Goal: Use online tool/utility: Utilize a website feature to perform a specific function

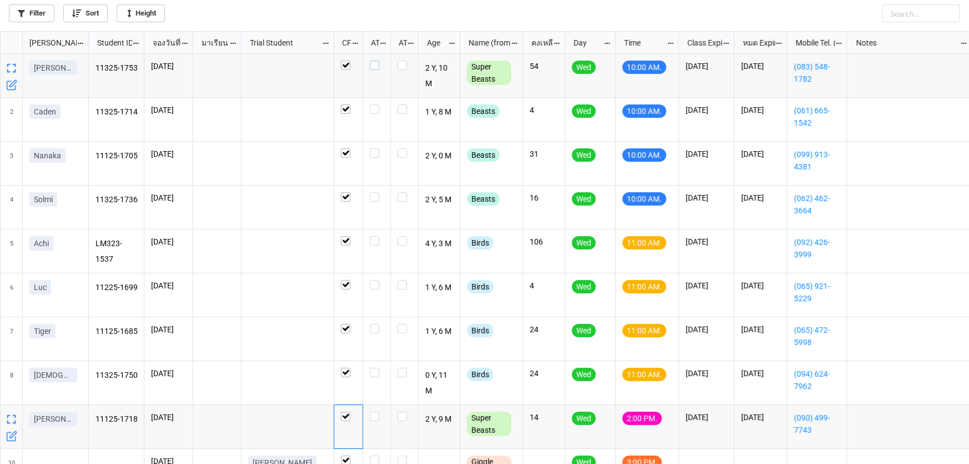
click at [378, 61] on label "grid" at bounding box center [377, 61] width 14 height 0
click at [376, 104] on label "grid" at bounding box center [377, 104] width 14 height 0
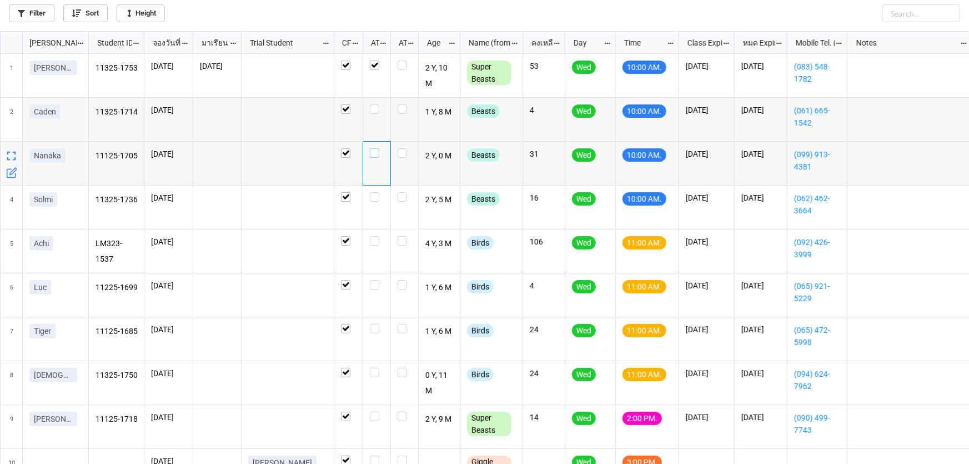
click at [379, 156] on div "grid" at bounding box center [377, 152] width 14 height 9
click at [372, 192] on label "grid" at bounding box center [377, 192] width 14 height 0
click at [372, 104] on label "grid" at bounding box center [377, 104] width 14 height 0
click at [372, 61] on label "grid" at bounding box center [377, 61] width 14 height 0
checkbox input "true"
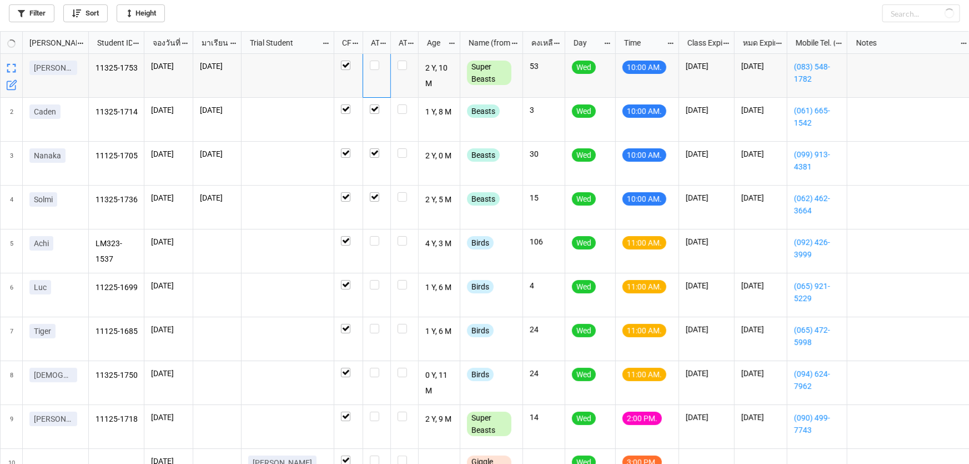
checkbox input "false"
click at [375, 61] on label "grid" at bounding box center [377, 61] width 14 height 0
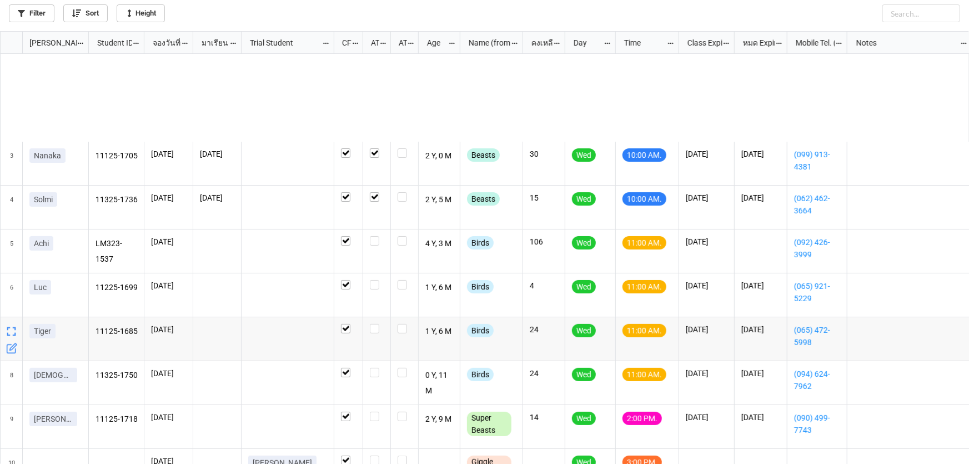
scroll to position [117, 0]
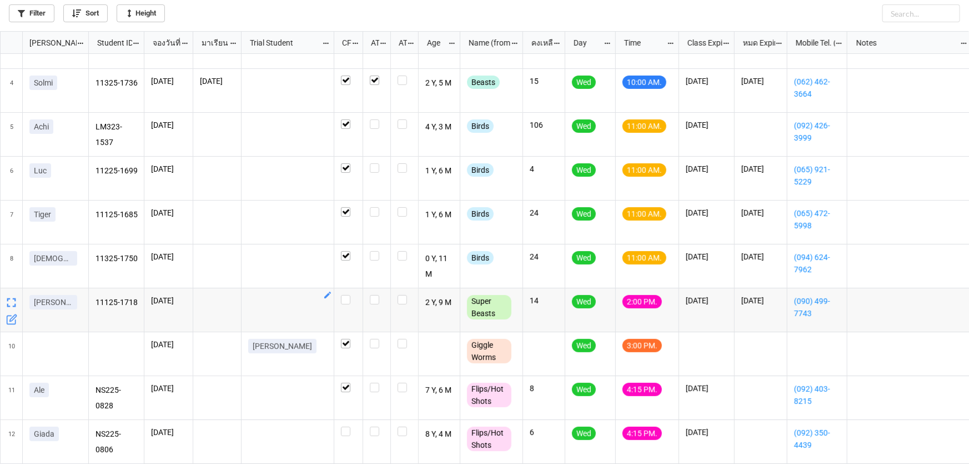
checkbox input "false"
checkbox input "true"
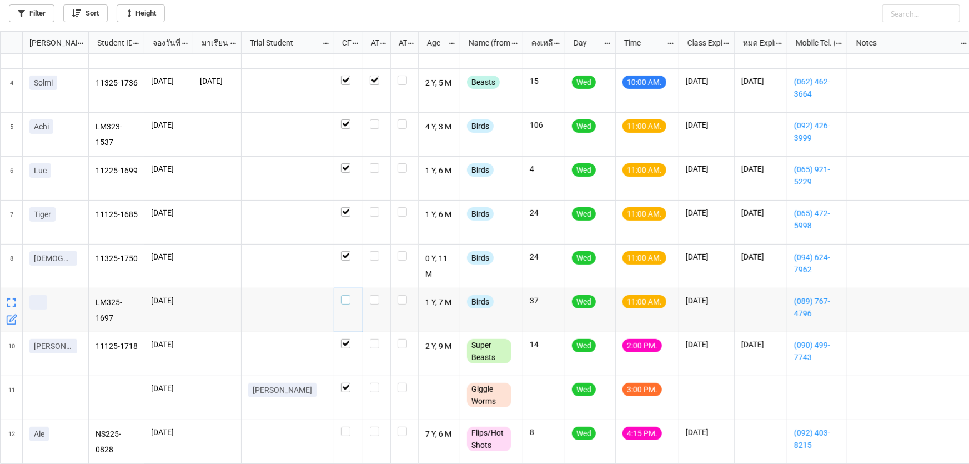
click at [348, 295] on label "grid" at bounding box center [348, 295] width 15 height 0
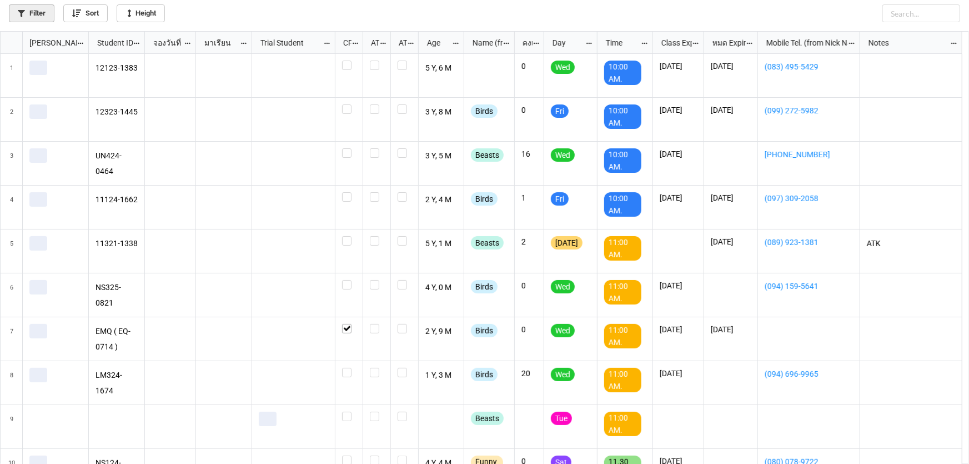
scroll to position [427, 962]
click at [31, 16] on link "Filter" at bounding box center [32, 13] width 46 height 18
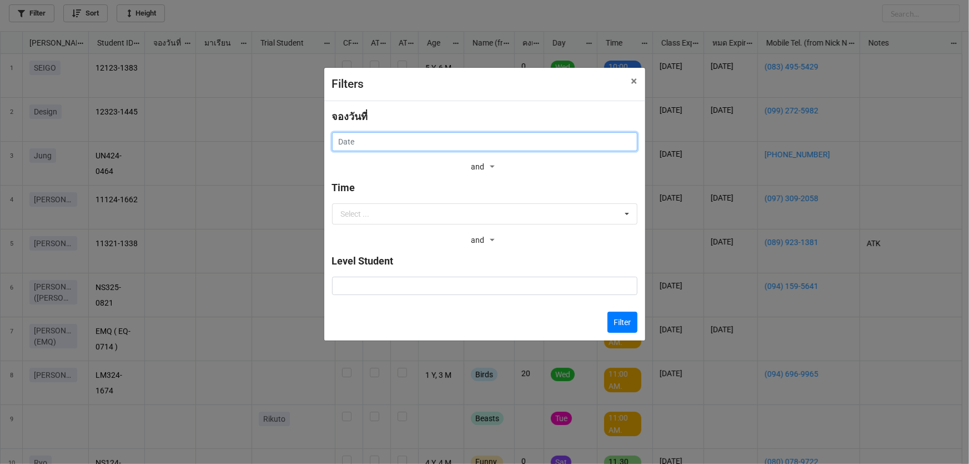
click at [347, 138] on input "text" at bounding box center [484, 141] width 305 height 19
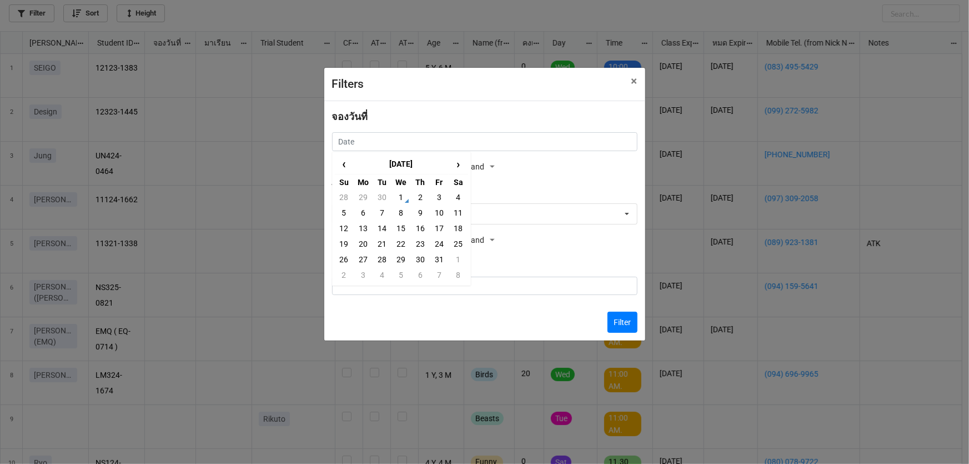
click at [415, 194] on td "2" at bounding box center [420, 197] width 19 height 16
type input "2/10/2025"
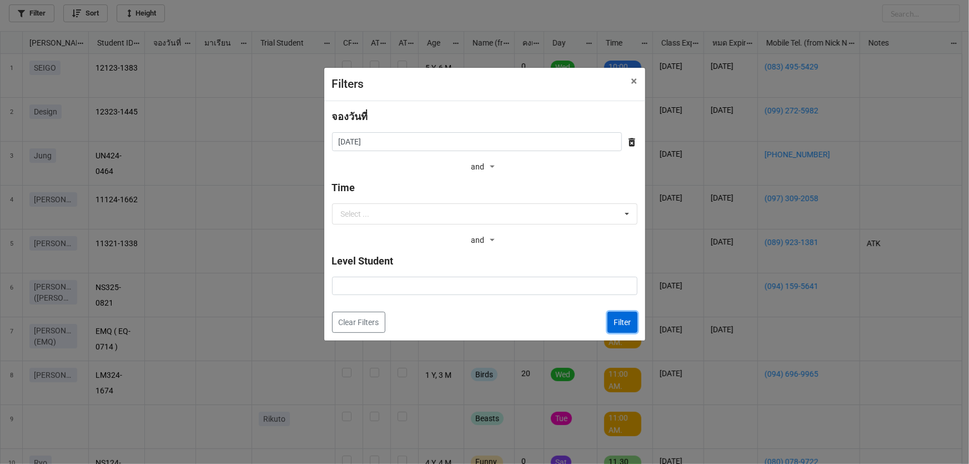
click at [617, 318] on button "Filter" at bounding box center [623, 322] width 30 height 21
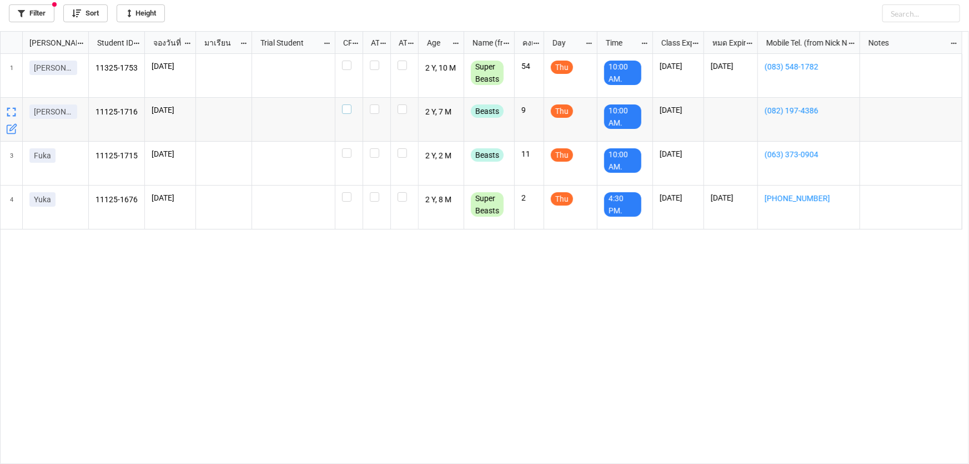
click at [345, 104] on label "grid" at bounding box center [349, 104] width 14 height 0
click at [351, 148] on label "grid" at bounding box center [349, 148] width 14 height 0
click at [349, 61] on label "grid" at bounding box center [349, 61] width 14 height 0
click at [348, 148] on label "grid" at bounding box center [349, 148] width 14 height 0
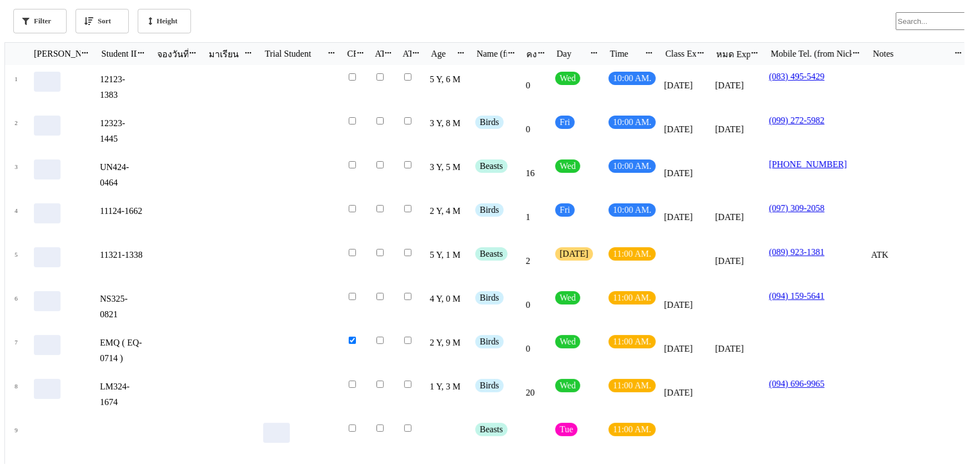
scroll to position [427, 962]
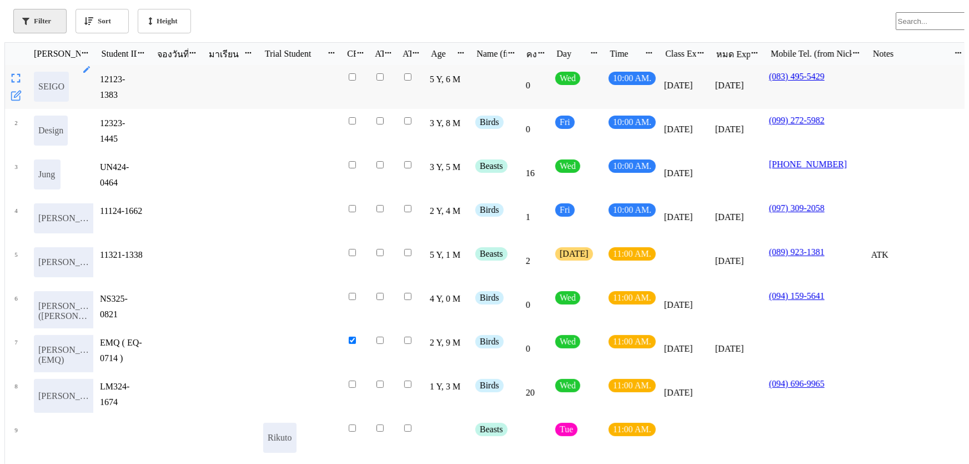
click at [33, 14] on link "Filter" at bounding box center [39, 21] width 53 height 24
type input "[DATE]"
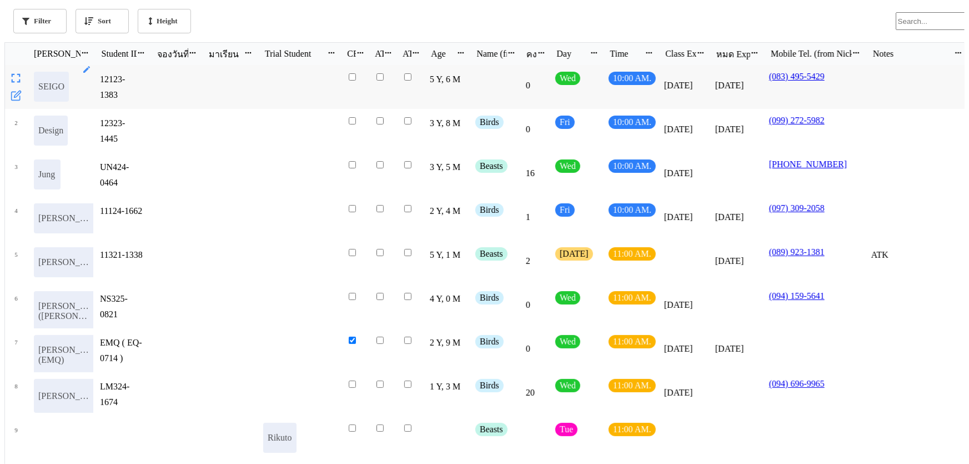
checkbox input "true"
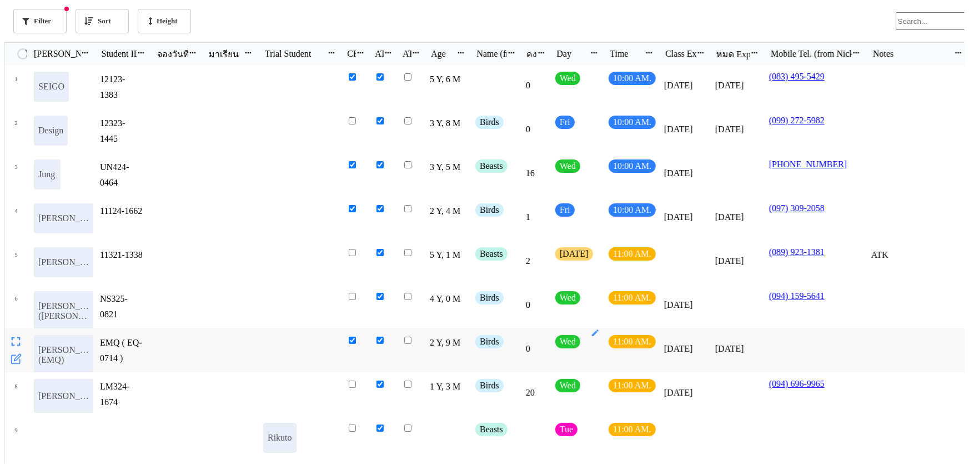
checkbox input "true"
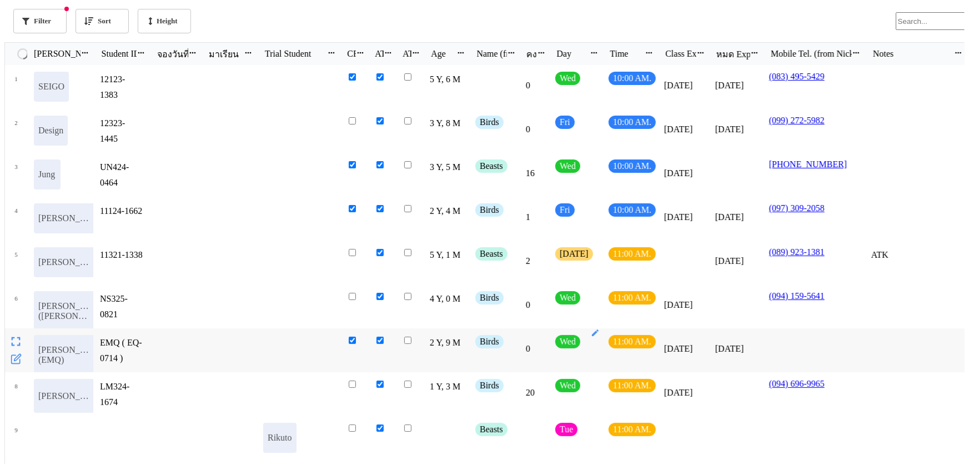
checkbox input "true"
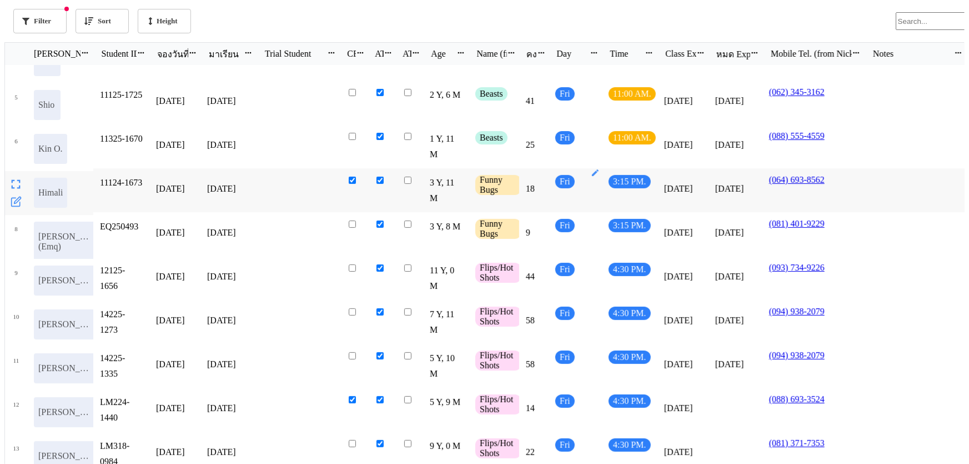
scroll to position [160, 0]
click at [39, 11] on link "Filter" at bounding box center [39, 21] width 53 height 24
type input "[DATE]"
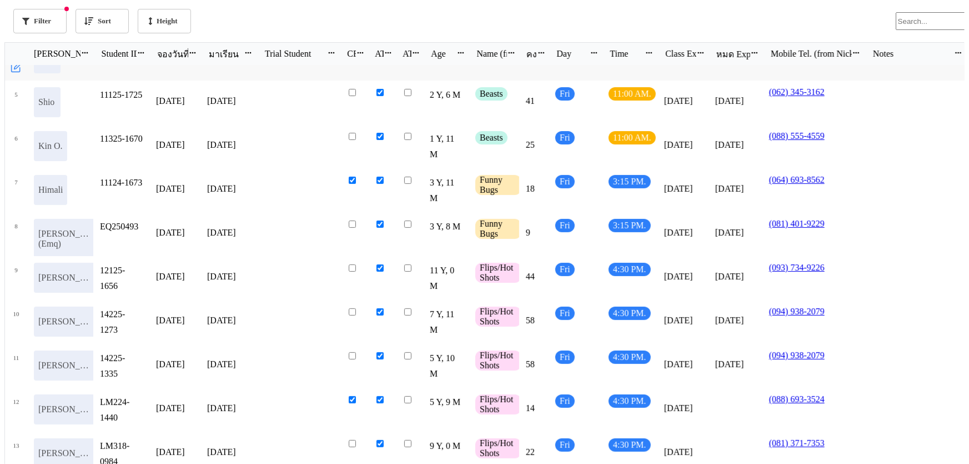
checkbox input "true"
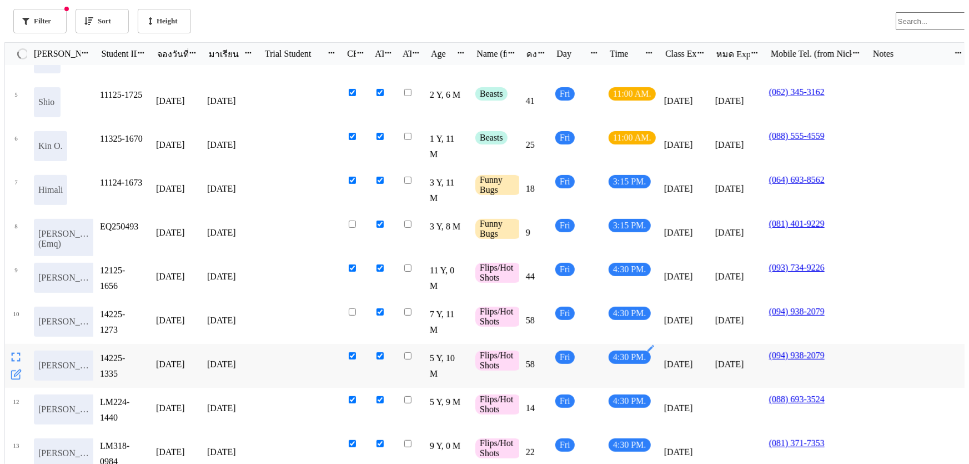
checkbox input "true"
